Goal: Task Accomplishment & Management: Complete application form

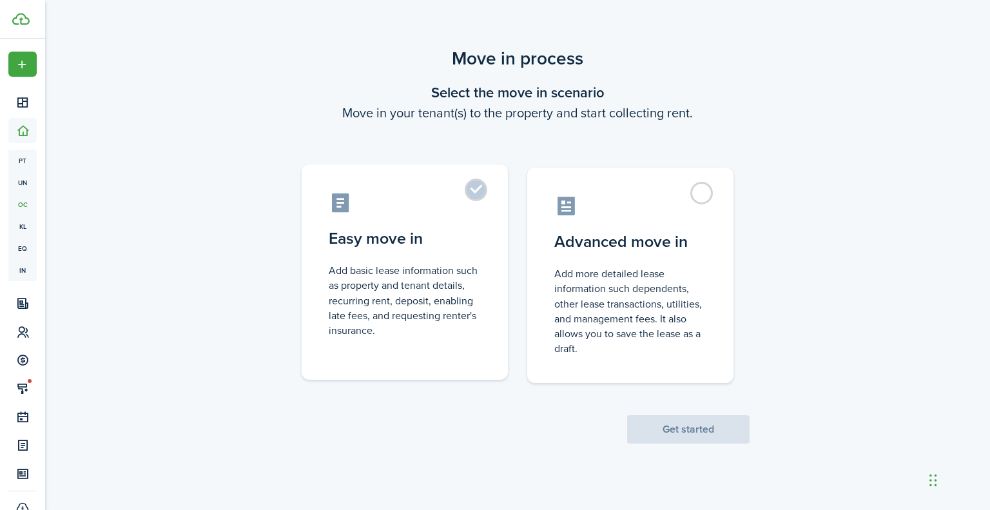
click at [482, 200] on label "Easy move in Add basic lease information such as property and tenant details, r…" at bounding box center [405, 271] width 206 height 215
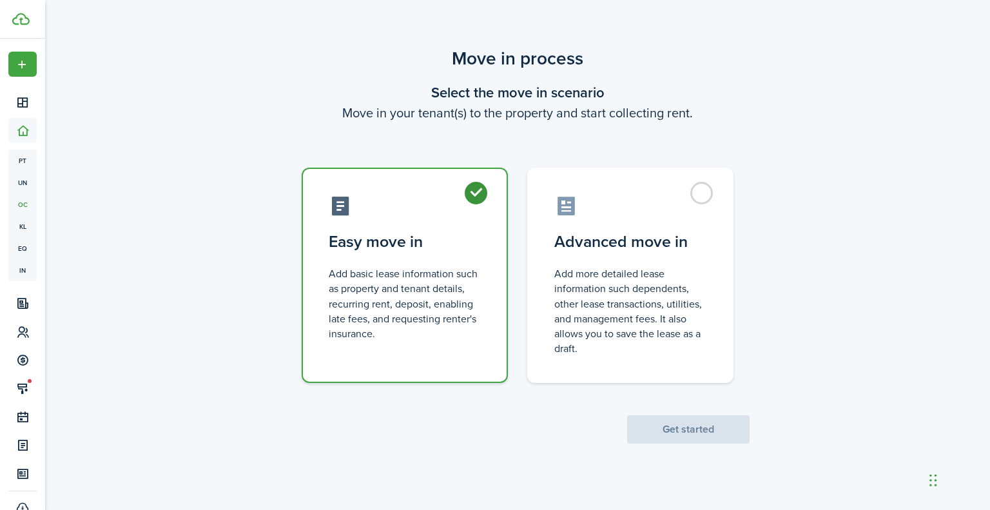
radio input "true"
click at [671, 423] on button "Get started" at bounding box center [688, 429] width 122 height 28
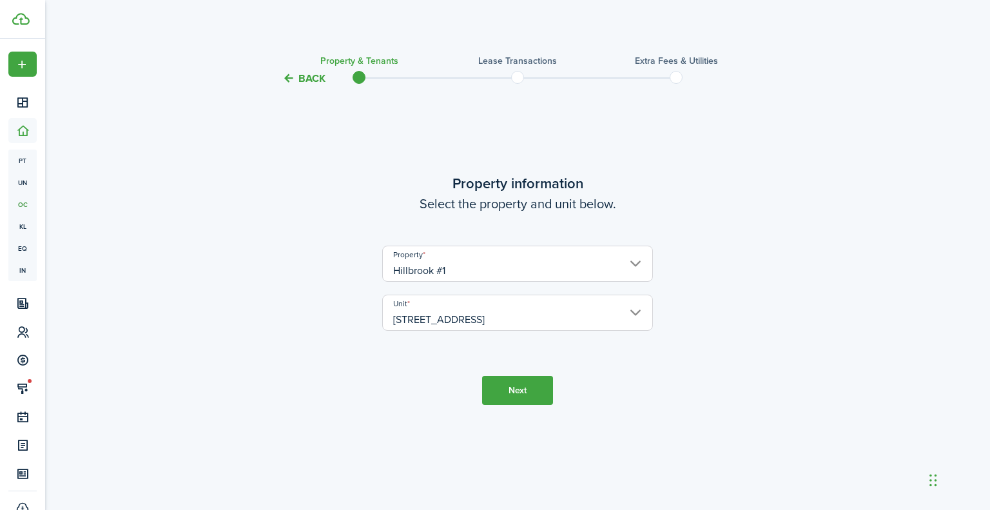
click at [519, 400] on button "Next" at bounding box center [517, 390] width 71 height 29
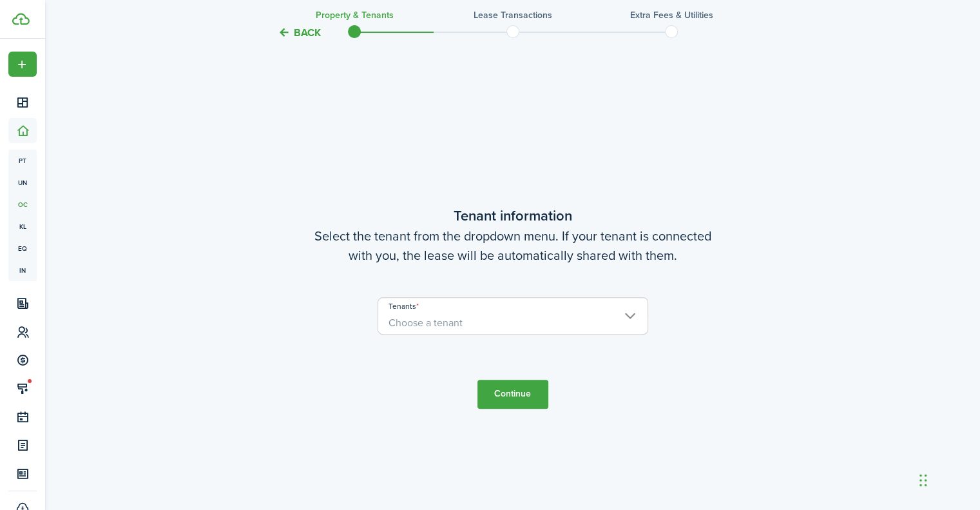
scroll to position [423, 0]
click at [483, 327] on span "Choose a tenant" at bounding box center [512, 322] width 269 height 22
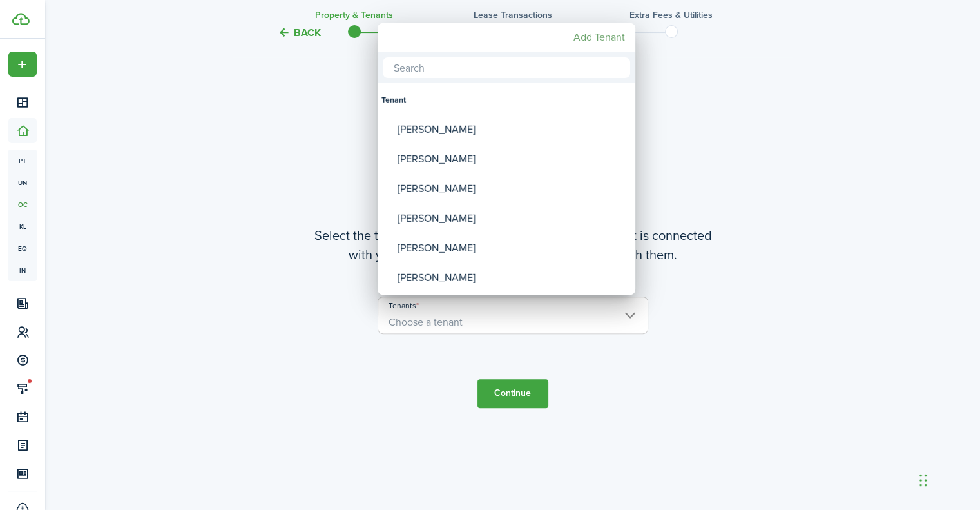
click at [593, 33] on mbsc-button "Add Tenant" at bounding box center [599, 37] width 62 height 23
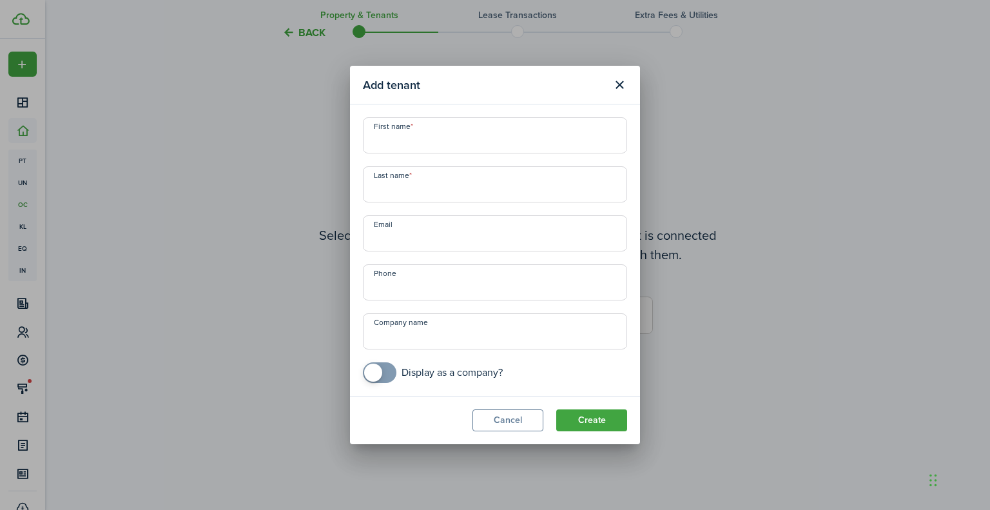
click at [477, 151] on input "First name" at bounding box center [495, 135] width 264 height 36
type input "Artem"
click at [447, 195] on input "Last name" at bounding box center [495, 184] width 264 height 36
type input "C"
type input "[PERSON_NAME]"
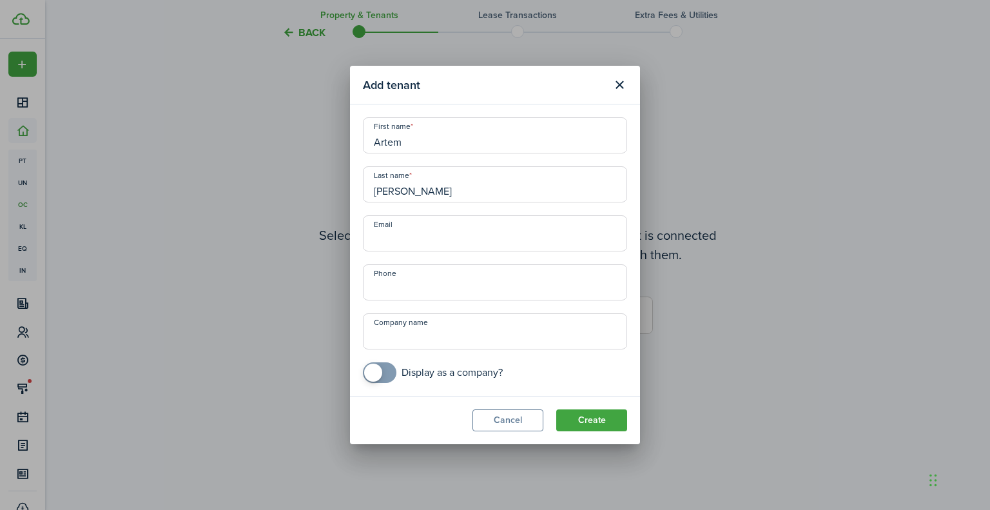
click at [394, 246] on input "Email" at bounding box center [495, 233] width 264 height 36
click at [406, 242] on input "Email" at bounding box center [495, 233] width 264 height 36
type input "[EMAIL_ADDRESS][DOMAIN_NAME]"
click at [449, 285] on input "+1" at bounding box center [495, 282] width 264 height 36
type input "[PHONE_NUMBER]"
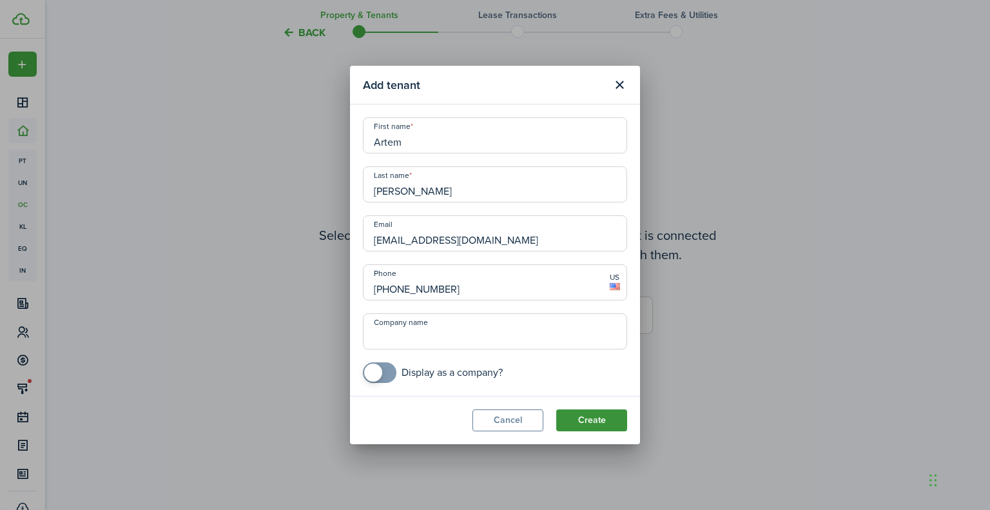
click at [610, 415] on button "Create" at bounding box center [591, 420] width 71 height 22
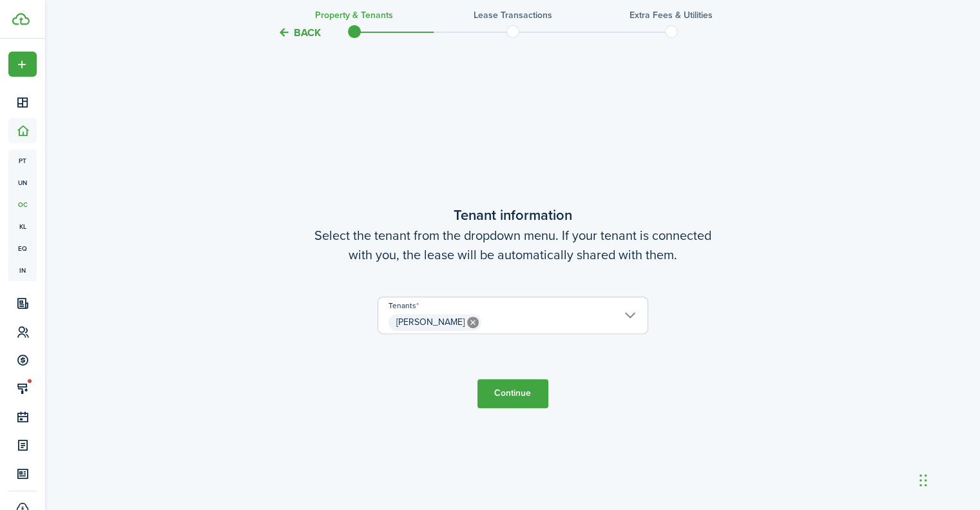
click at [524, 387] on button "Continue" at bounding box center [512, 393] width 71 height 29
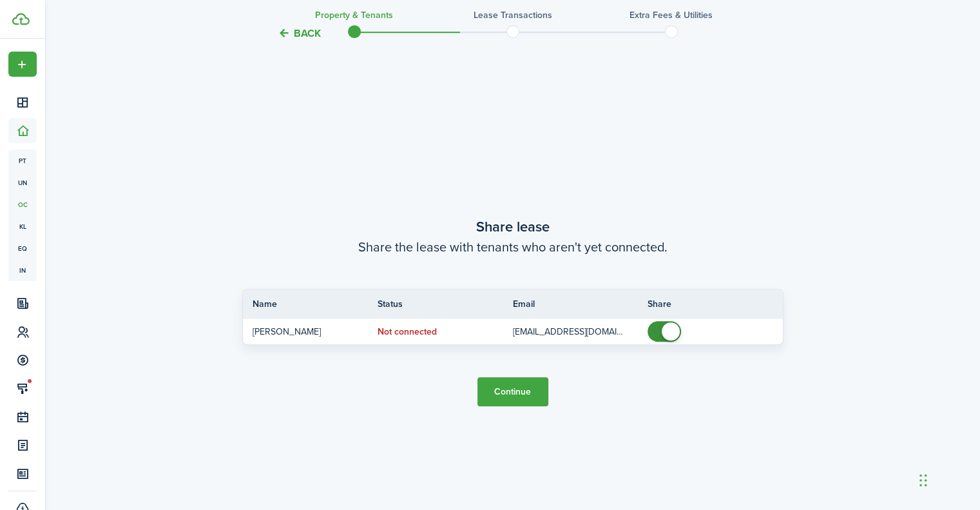
scroll to position [933, 0]
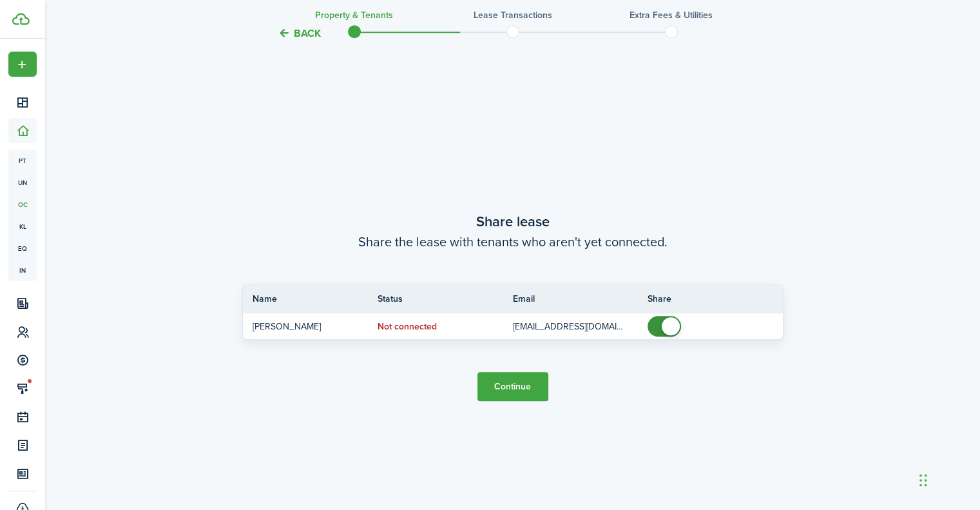
click at [524, 387] on button "Continue" at bounding box center [512, 386] width 71 height 29
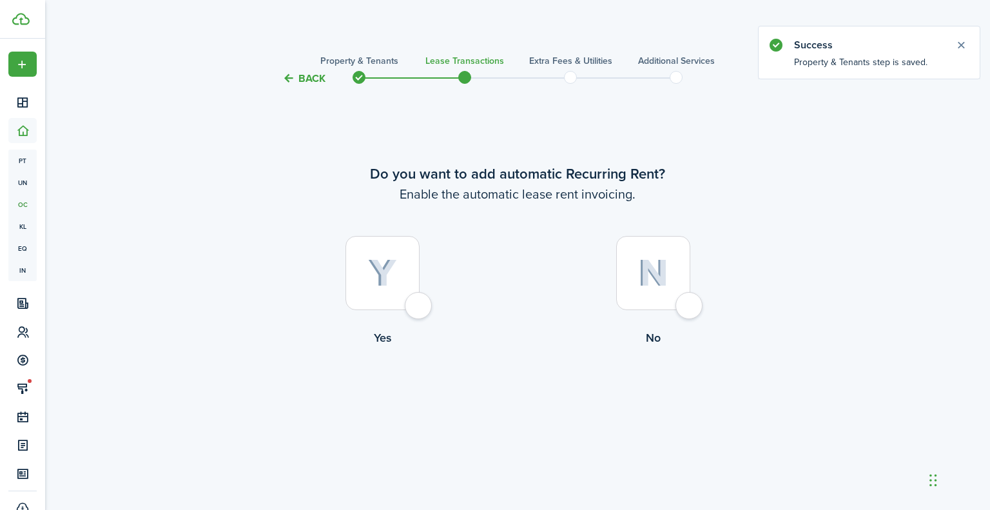
click at [383, 260] on img at bounding box center [382, 273] width 29 height 28
radio input "true"
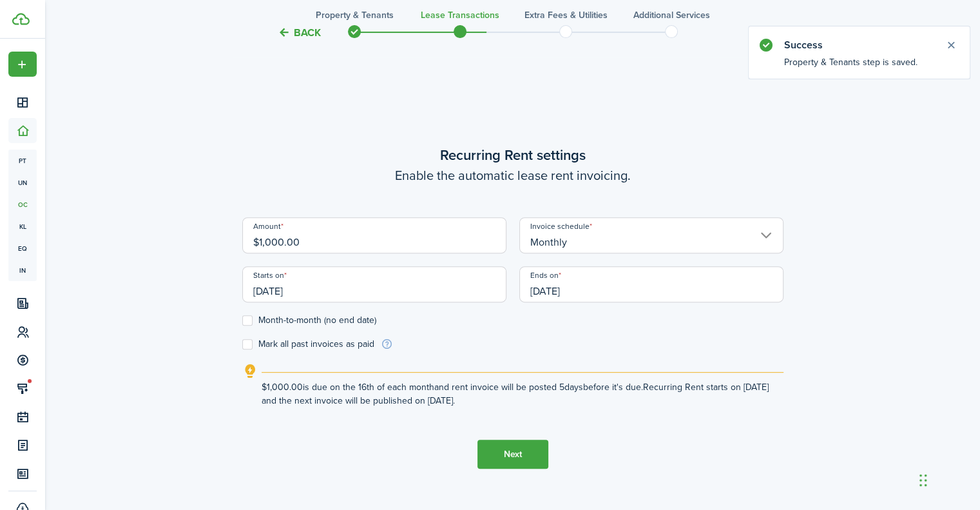
scroll to position [423, 0]
drag, startPoint x: 313, startPoint y: 236, endPoint x: 219, endPoint y: 238, distance: 94.1
click at [219, 238] on div "Back Property & Tenants Lease Transactions Extra fees & Utilities Additional Se…" at bounding box center [512, 91] width 747 height 939
click at [327, 280] on input "[DATE]" at bounding box center [374, 283] width 264 height 36
type input "$1,600.00"
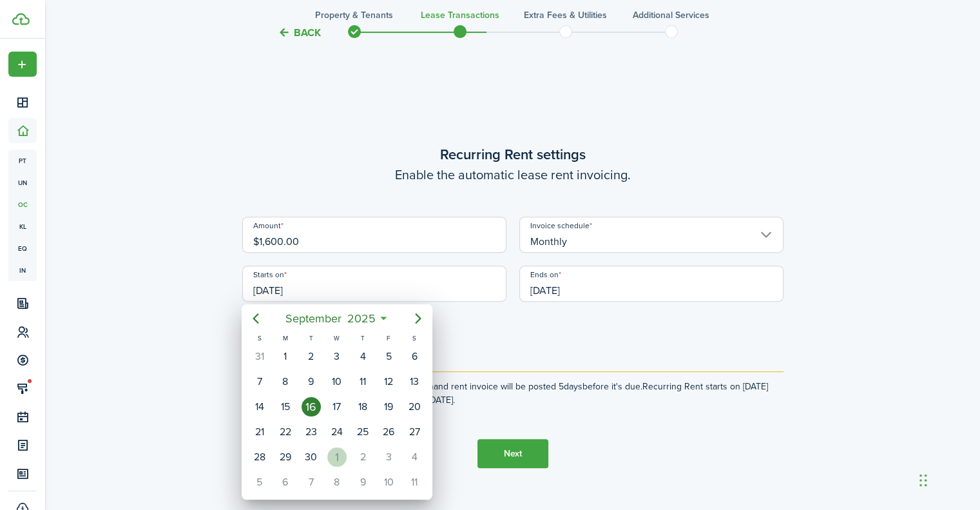
click at [343, 450] on div "1" at bounding box center [336, 456] width 19 height 19
type input "[DATE]"
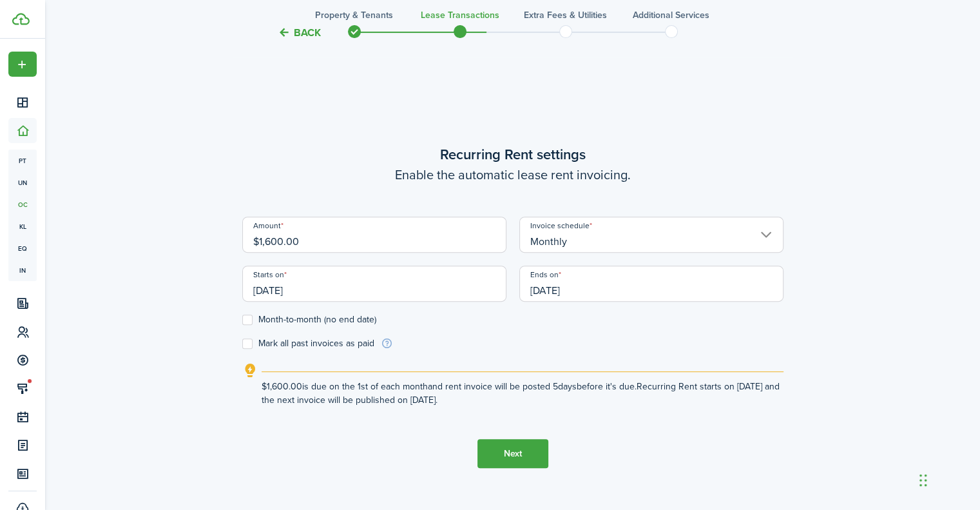
click at [598, 287] on input "[DATE]" at bounding box center [651, 283] width 264 height 36
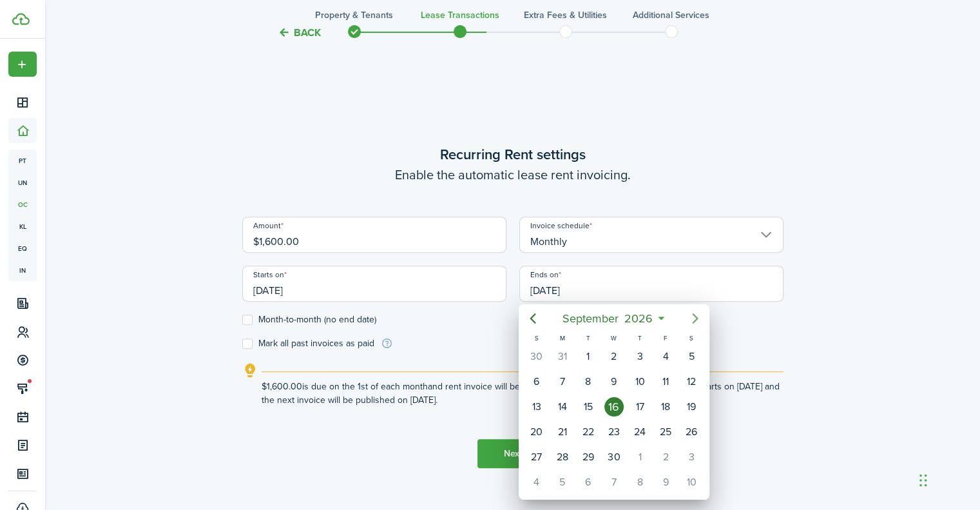
click at [697, 320] on icon "Next page" at bounding box center [694, 318] width 15 height 15
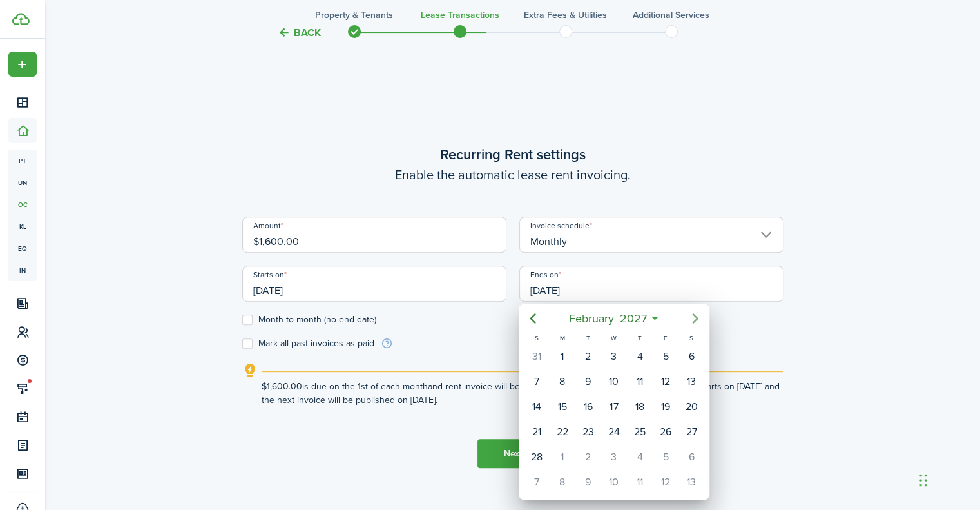
click at [697, 320] on icon "Next page" at bounding box center [694, 318] width 15 height 15
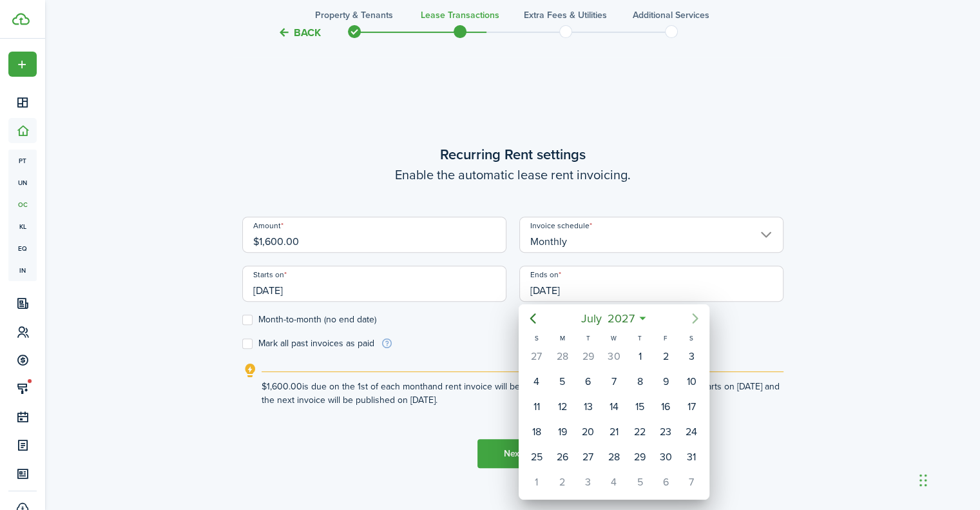
click at [697, 320] on icon "Next page" at bounding box center [694, 318] width 15 height 15
click at [667, 360] on div "1" at bounding box center [665, 356] width 19 height 19
type input "[DATE]"
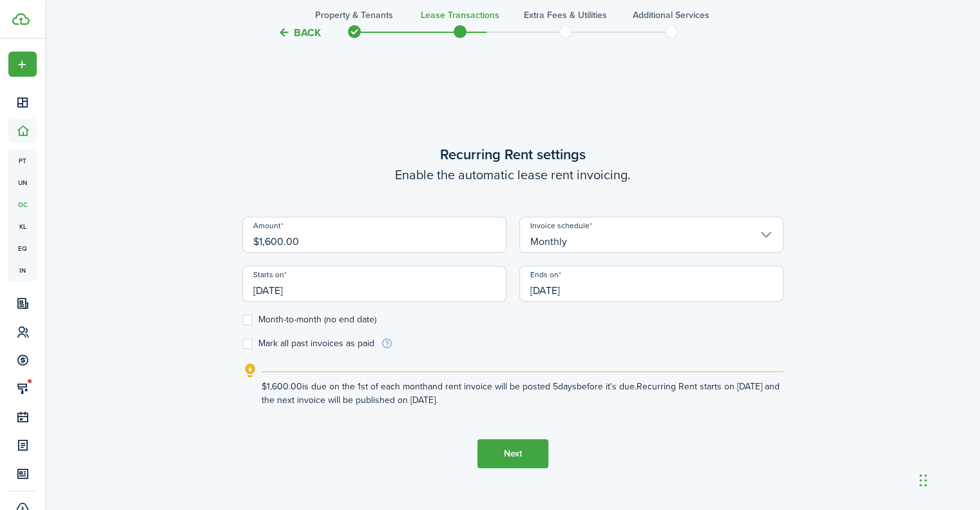
click at [504, 443] on button "Next" at bounding box center [512, 453] width 71 height 29
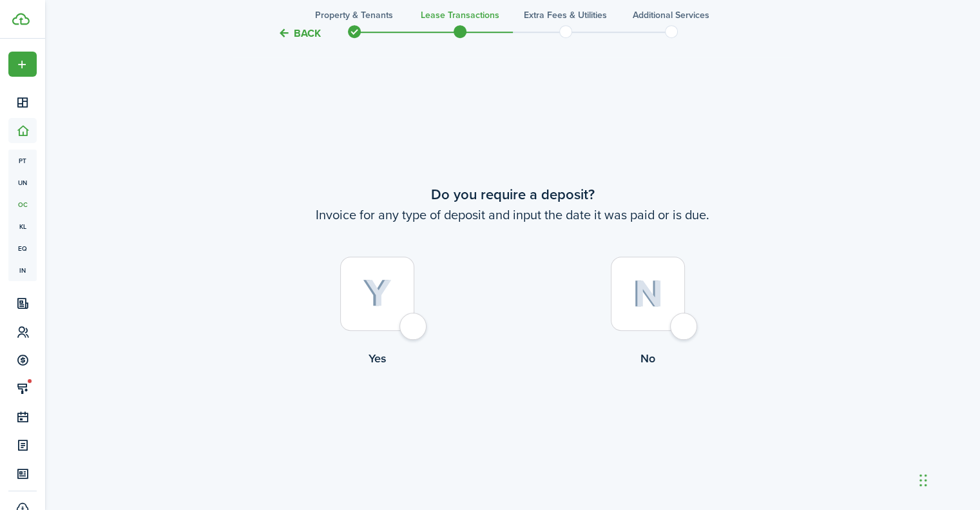
scroll to position [933, 0]
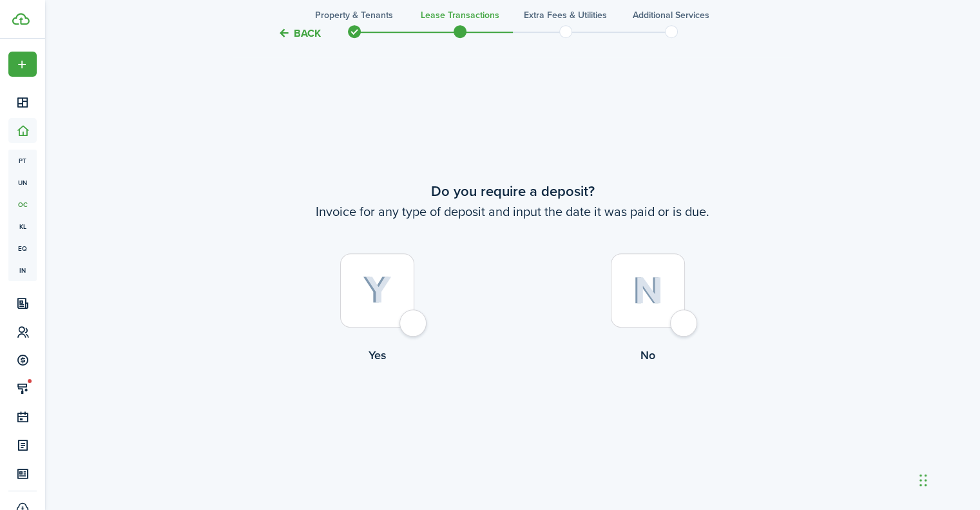
click at [648, 285] on img at bounding box center [648, 290] width 30 height 28
radio input "true"
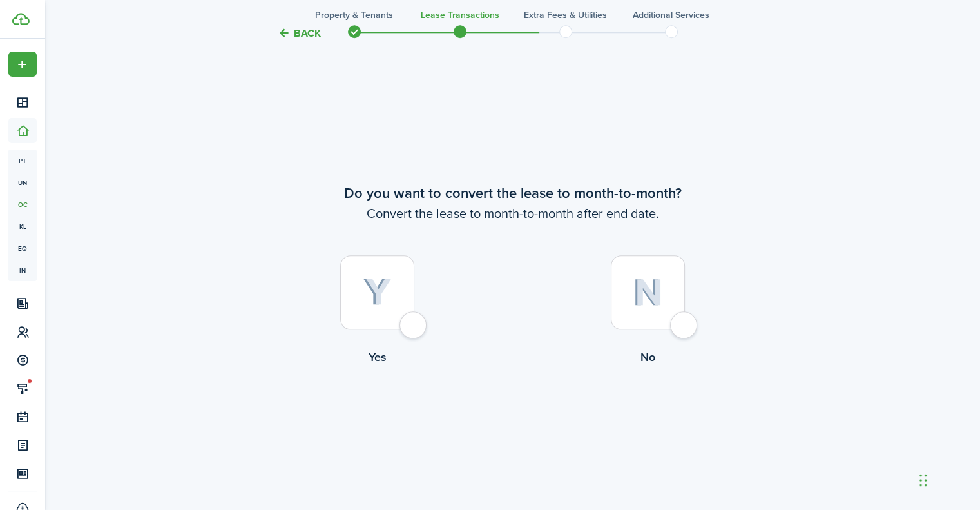
scroll to position [1443, 0]
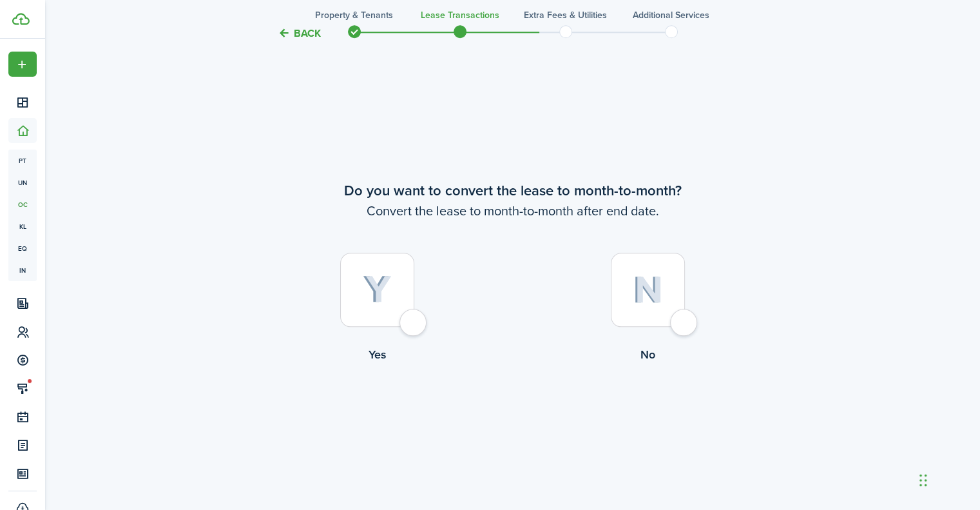
click at [374, 280] on img at bounding box center [377, 289] width 29 height 28
radio input "true"
click at [514, 411] on button "Continue" at bounding box center [512, 415] width 71 height 29
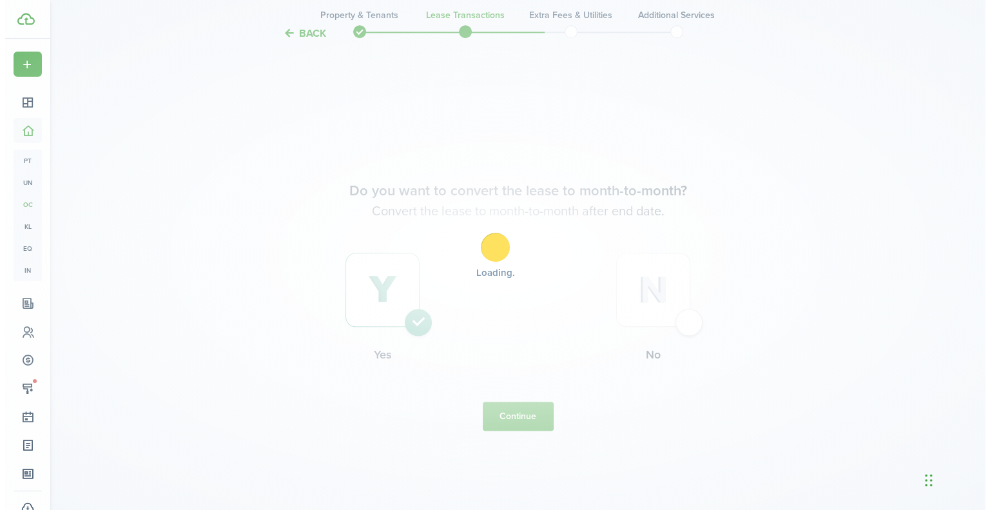
scroll to position [0, 0]
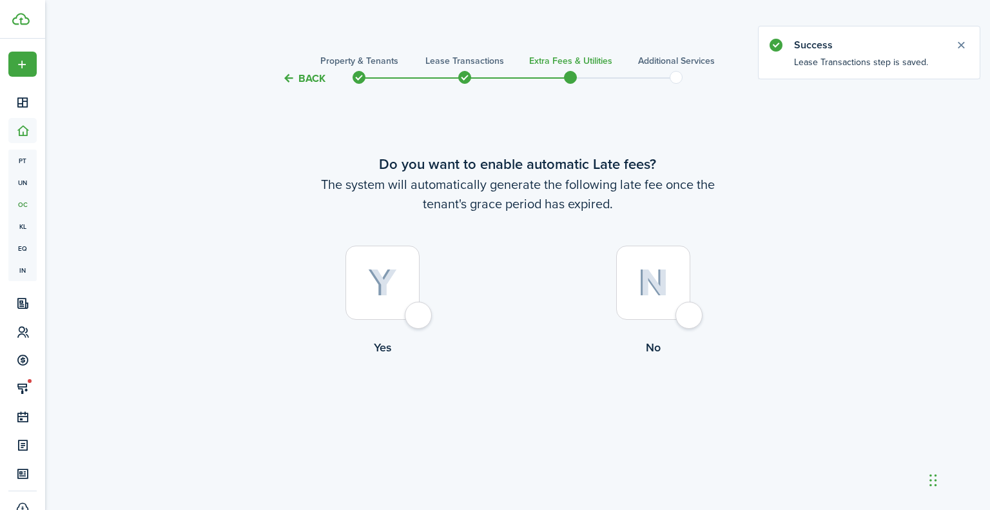
click at [390, 290] on img at bounding box center [382, 283] width 29 height 28
radio input "true"
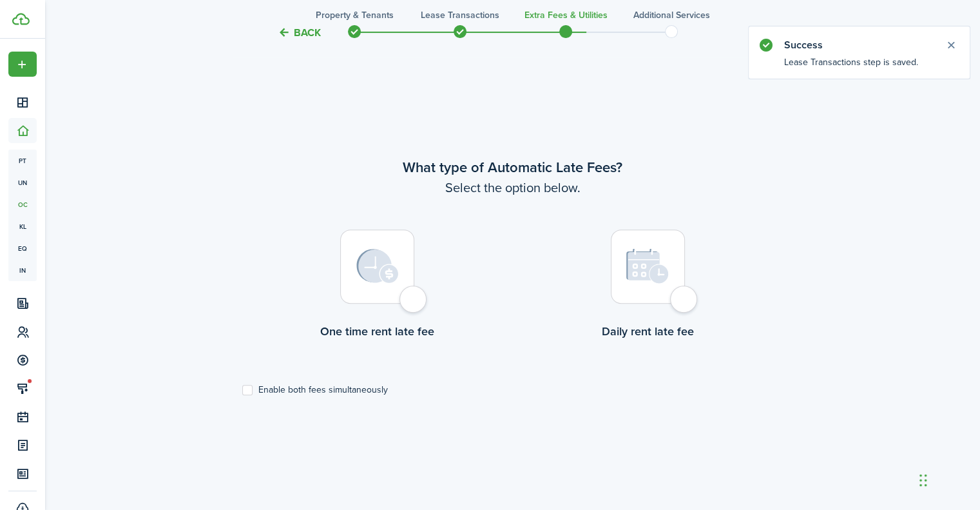
scroll to position [423, 0]
click at [268, 390] on label "Enable both fees simultaneously" at bounding box center [315, 389] width 146 height 10
click at [242, 390] on input "Enable both fees simultaneously" at bounding box center [242, 389] width 1 height 1
checkbox input "true"
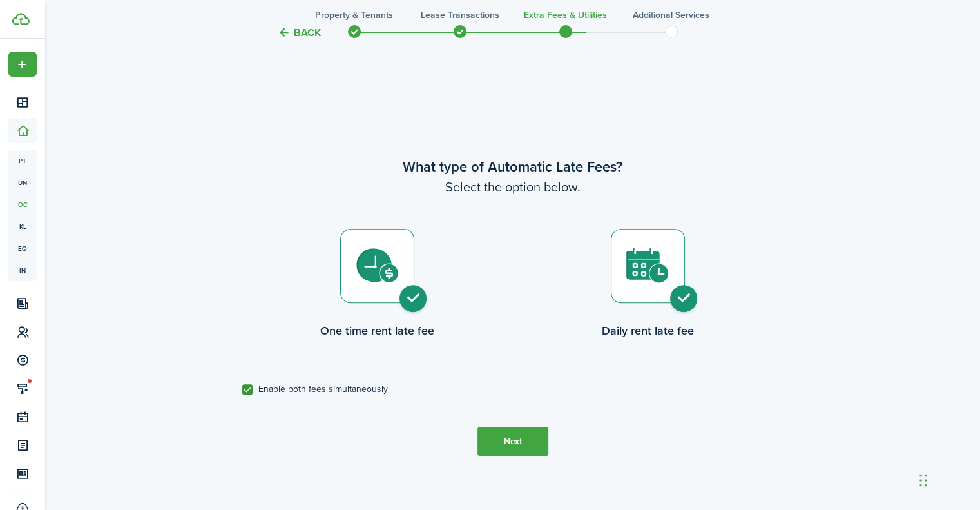
click at [529, 441] on button "Next" at bounding box center [512, 441] width 71 height 29
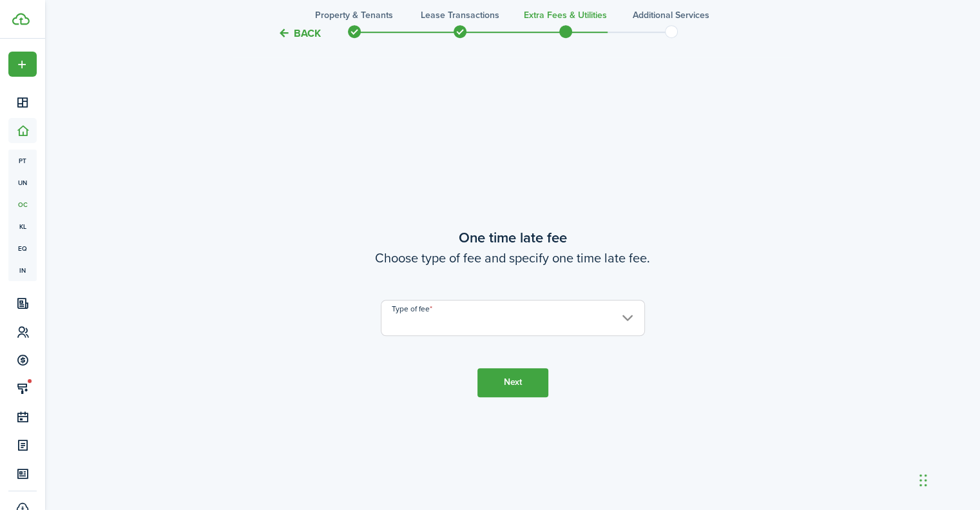
scroll to position [933, 0]
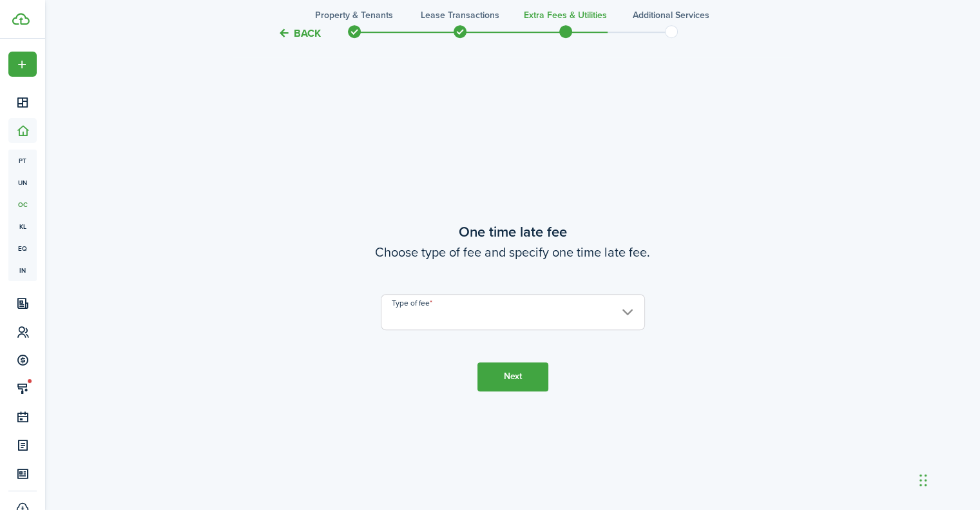
click at [496, 322] on input "Type of fee" at bounding box center [513, 312] width 264 height 36
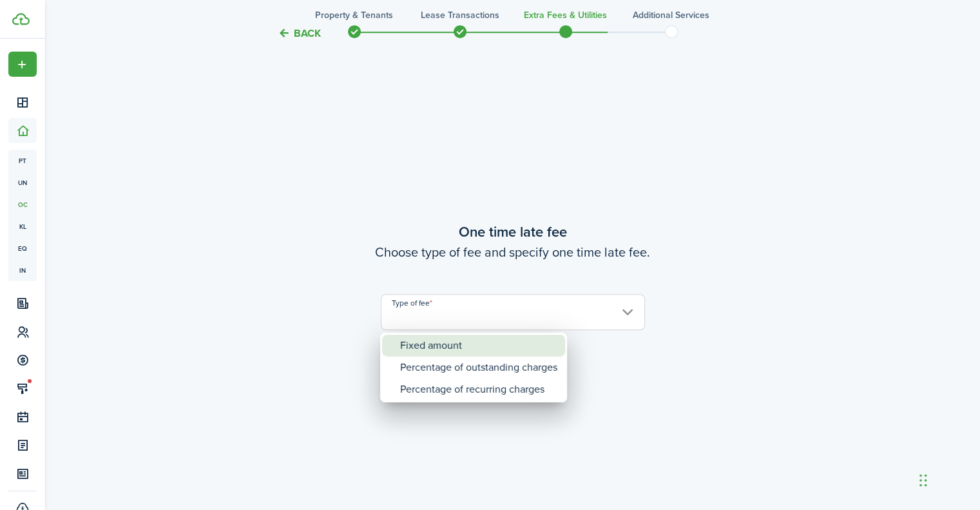
click at [457, 347] on div "Fixed amount" at bounding box center [478, 345] width 157 height 22
type input "Fixed amount"
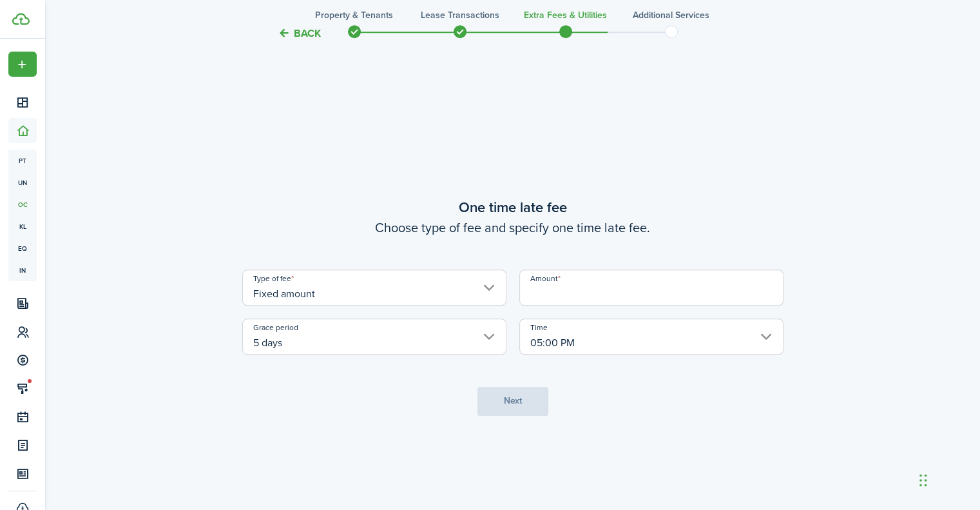
drag, startPoint x: 620, startPoint y: 293, endPoint x: 567, endPoint y: 289, distance: 53.6
drag, startPoint x: 567, startPoint y: 289, endPoint x: 570, endPoint y: 296, distance: 6.9
click at [570, 296] on input "Amount" at bounding box center [651, 287] width 264 height 36
type input "$50.00"
click at [519, 392] on button "Next" at bounding box center [512, 401] width 71 height 29
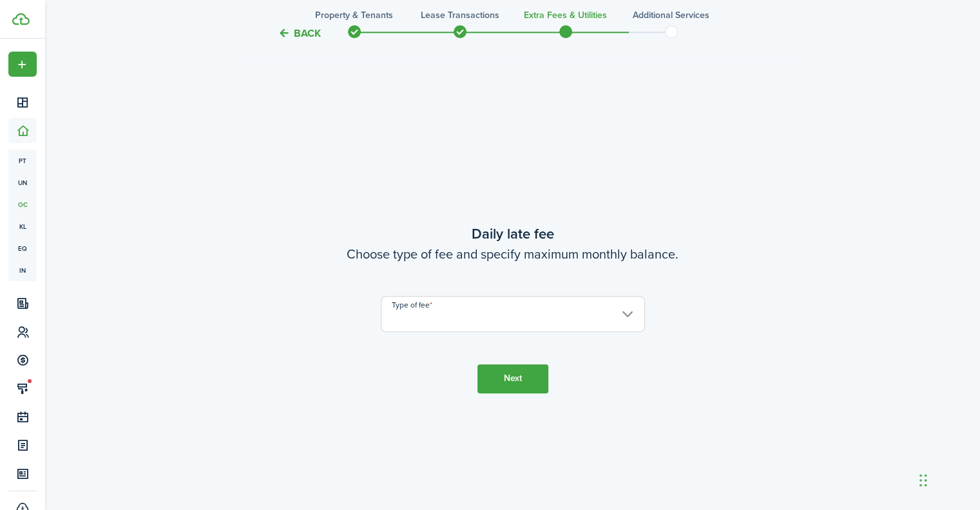
scroll to position [1443, 0]
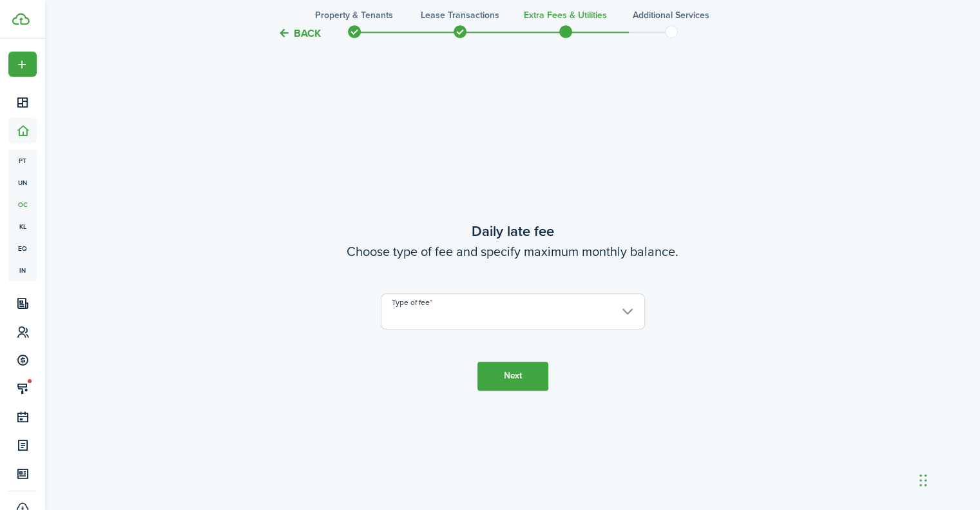
drag, startPoint x: 484, startPoint y: 305, endPoint x: 461, endPoint y: 312, distance: 24.3
click at [461, 312] on input "Type of fee" at bounding box center [513, 311] width 264 height 36
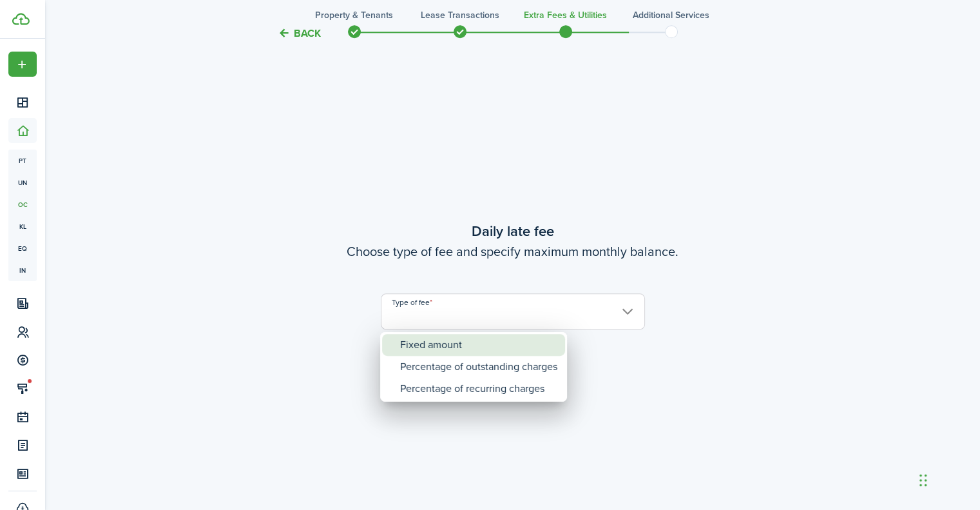
click at [456, 352] on div "Fixed amount" at bounding box center [478, 345] width 157 height 22
type input "Fixed amount"
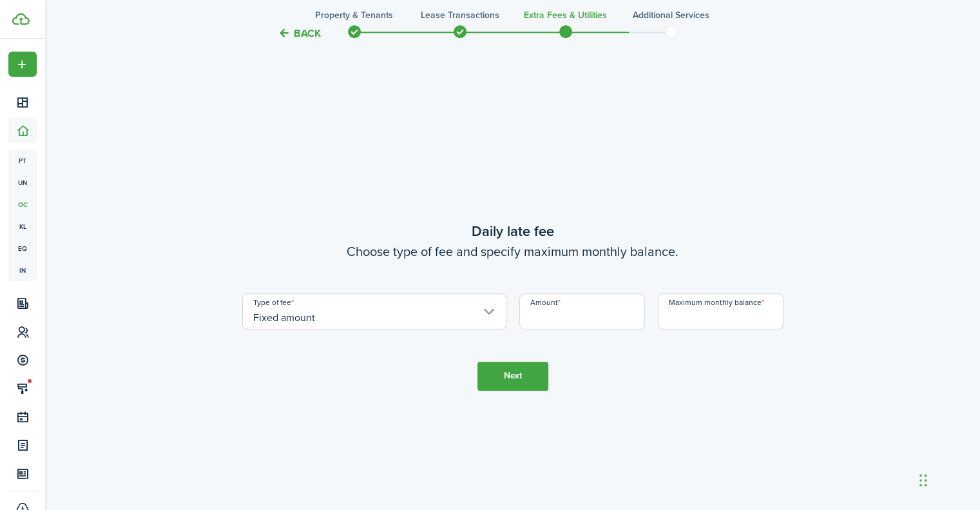
drag, startPoint x: 572, startPoint y: 322, endPoint x: 561, endPoint y: 314, distance: 14.3
click at [561, 314] on input "Amount" at bounding box center [582, 311] width 126 height 36
type input "$15.00"
click at [704, 316] on input "Maximum monthly balance" at bounding box center [721, 311] width 126 height 36
type input "$150.00"
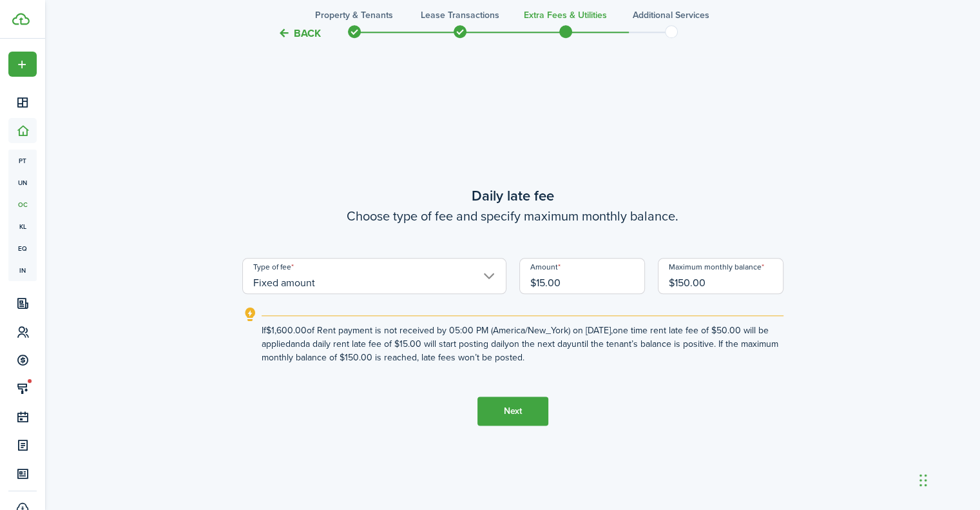
click at [515, 403] on button "Next" at bounding box center [512, 410] width 71 height 29
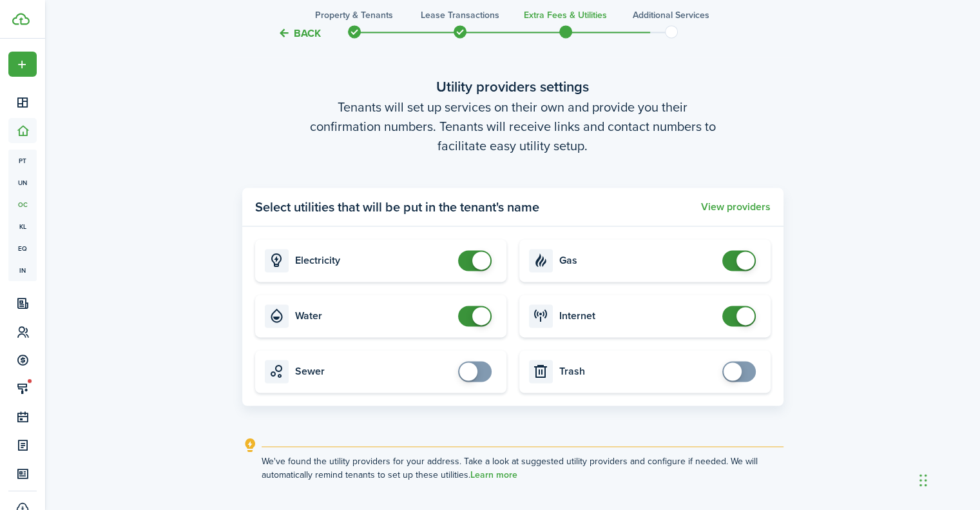
scroll to position [2047, 0]
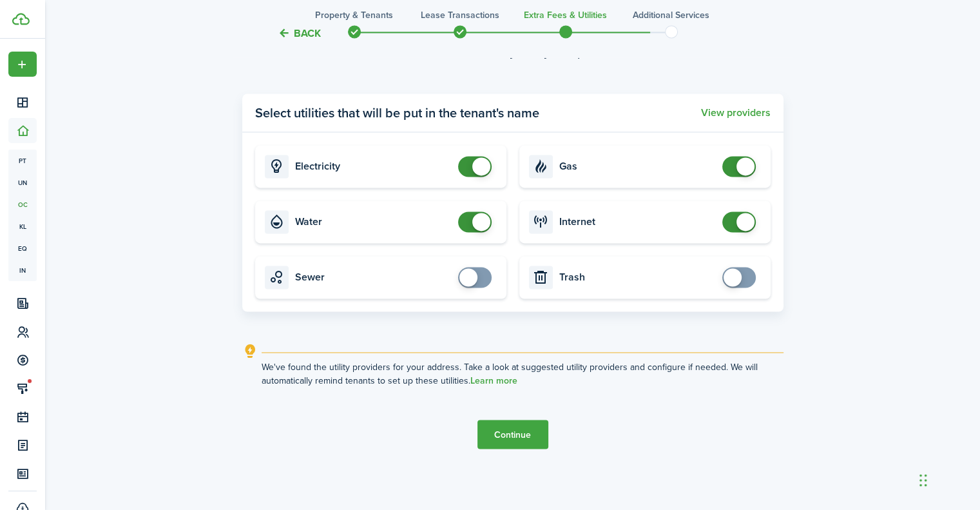
click at [536, 437] on button "Continue" at bounding box center [512, 433] width 71 height 29
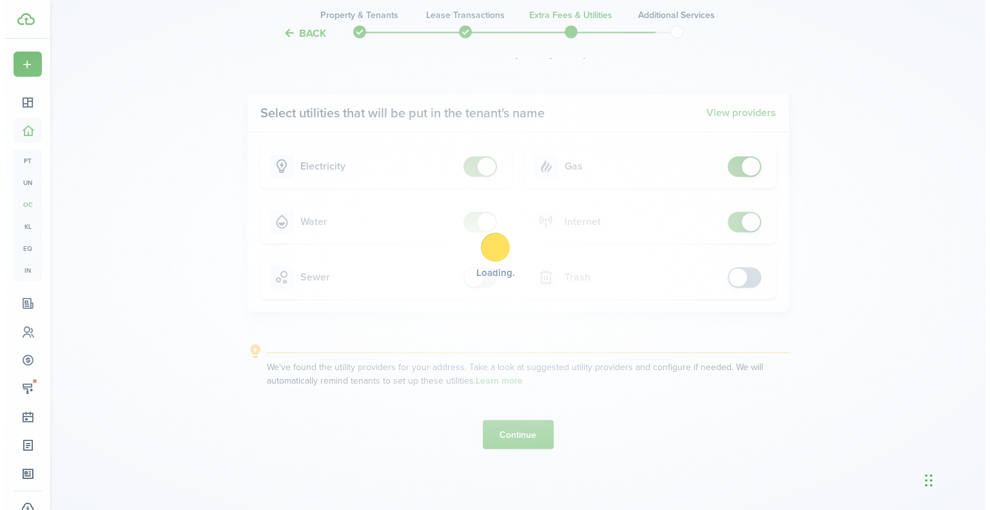
scroll to position [0, 0]
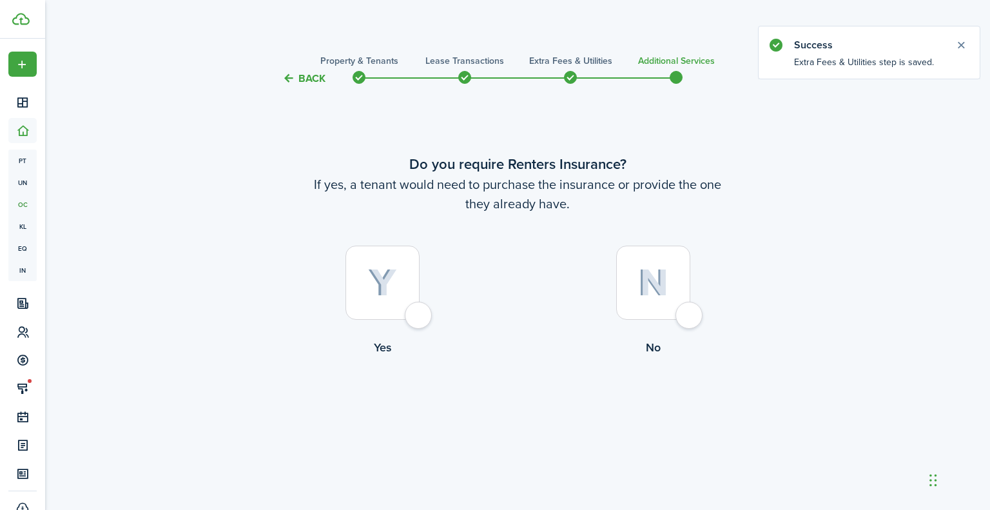
click at [377, 260] on div at bounding box center [382, 282] width 74 height 74
radio input "true"
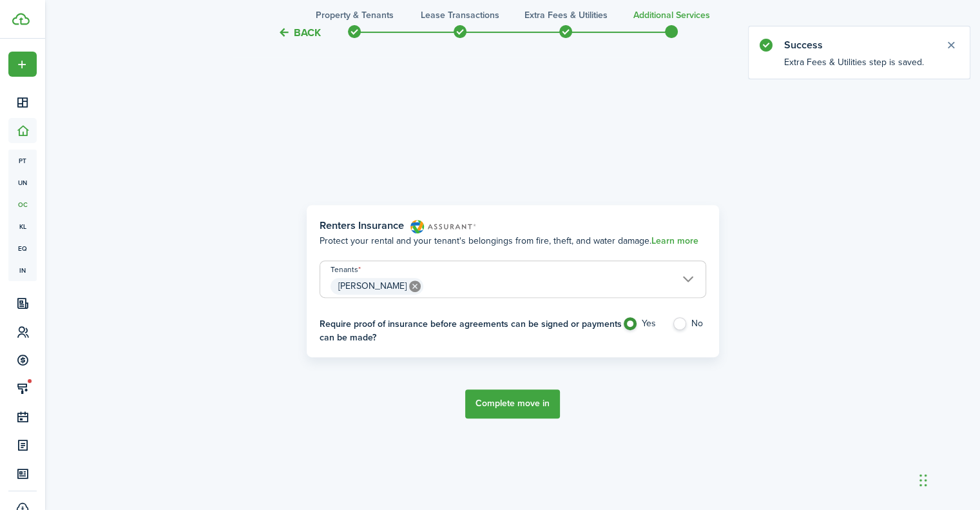
scroll to position [423, 0]
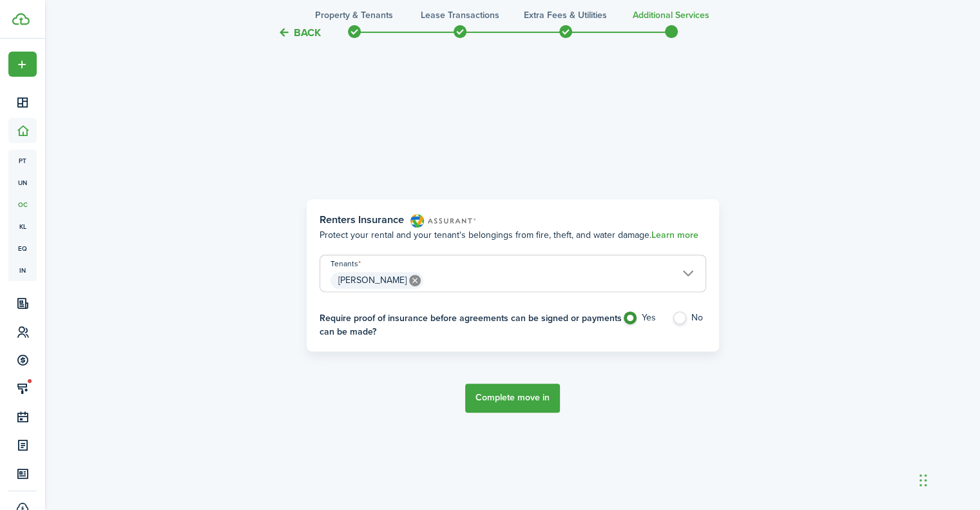
click at [530, 396] on button "Complete move in" at bounding box center [512, 397] width 95 height 29
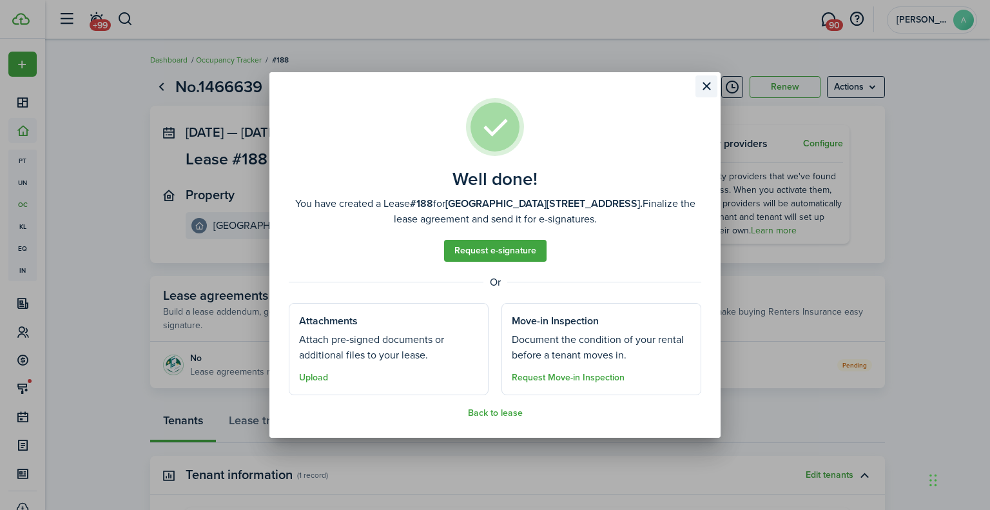
click at [707, 78] on button "Close modal" at bounding box center [706, 86] width 22 height 22
